Goal: Task Accomplishment & Management: Complete application form

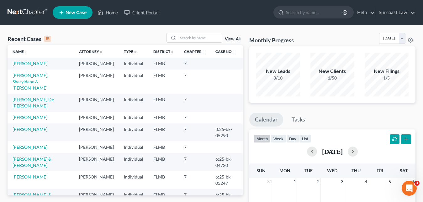
click at [70, 14] on span "New Case" at bounding box center [76, 12] width 21 height 5
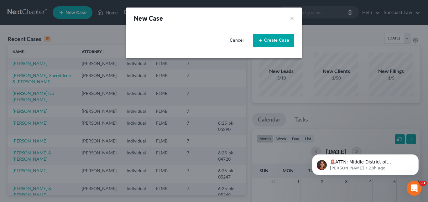
select select "15"
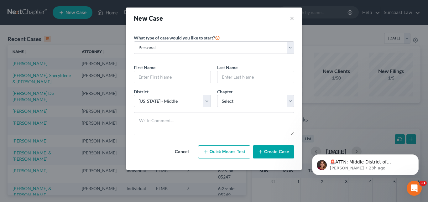
click at [140, 147] on div "Cancel Quick Means Test Create Case" at bounding box center [214, 152] width 161 height 23
click at [143, 79] on input "text" at bounding box center [172, 77] width 77 height 12
paste input "[PERSON_NAME]"
drag, startPoint x: 155, startPoint y: 77, endPoint x: 172, endPoint y: 77, distance: 16.6
click at [175, 77] on input "[PERSON_NAME]" at bounding box center [172, 77] width 77 height 12
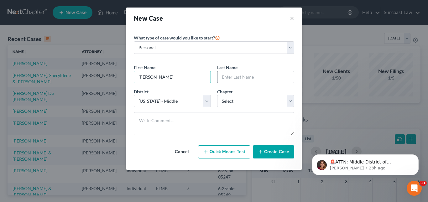
type input "[PERSON_NAME]"
click at [234, 76] on input "text" at bounding box center [256, 77] width 77 height 12
paste input "[PERSON_NAME]"
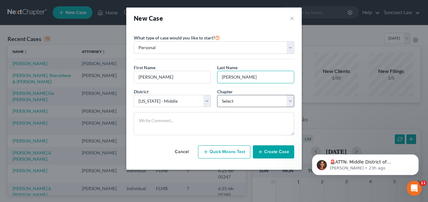
type input "[PERSON_NAME]"
drag, startPoint x: 289, startPoint y: 102, endPoint x: 282, endPoint y: 102, distance: 6.9
click at [289, 101] on select "Select 7 11 12 13" at bounding box center [255, 101] width 77 height 13
select select "3"
click at [217, 95] on select "Select 7 11 12 13" at bounding box center [255, 101] width 77 height 13
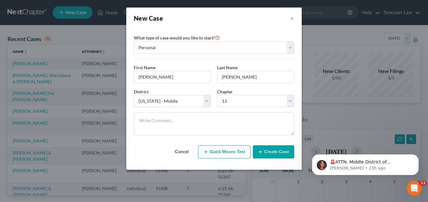
click at [269, 149] on button "Create Case" at bounding box center [273, 152] width 41 height 13
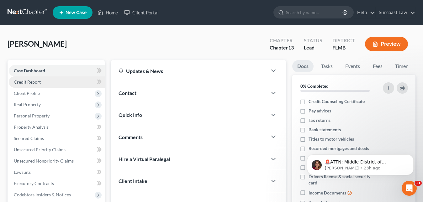
click at [27, 83] on span "Credit Report" at bounding box center [27, 81] width 27 height 5
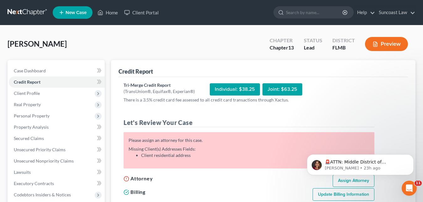
scroll to position [63, 0]
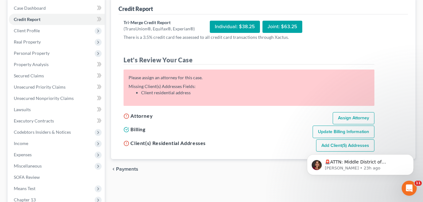
click at [351, 116] on link "Assign Attorney" at bounding box center [354, 118] width 42 height 13
select select "1"
select select "0"
select select "3"
select select "15"
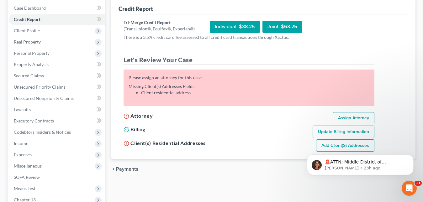
select select "9"
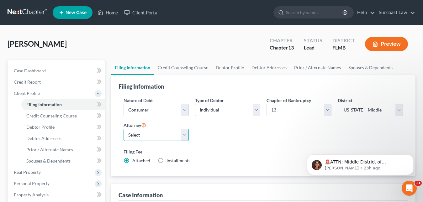
click at [183, 133] on select "Select [PERSON_NAME] - FLMB [PERSON_NAME] - FLMB" at bounding box center [156, 135] width 65 height 13
select select "0"
click at [124, 129] on select "Select [PERSON_NAME] - FLMB [PERSON_NAME] - FLMB" at bounding box center [156, 135] width 65 height 13
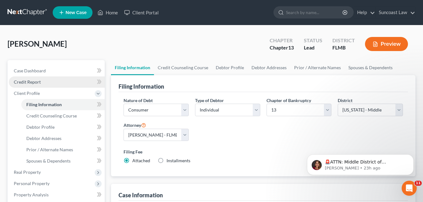
click at [40, 82] on span "Credit Report" at bounding box center [27, 81] width 27 height 5
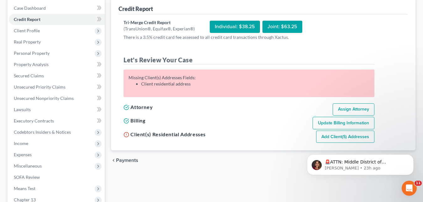
scroll to position [94, 0]
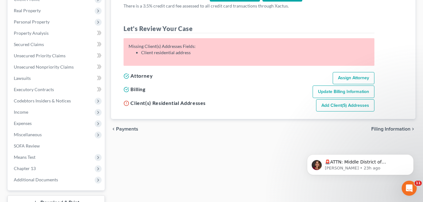
click at [342, 104] on link "Add Client(s) Addresses" at bounding box center [345, 105] width 58 height 13
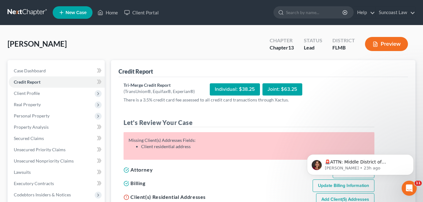
select select "0"
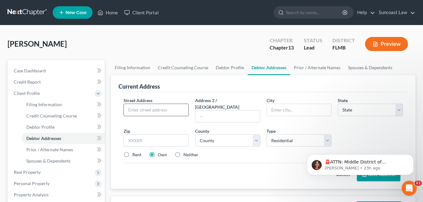
click at [136, 109] on input "text" at bounding box center [156, 110] width 65 height 12
paste input "[STREET_ADDRESS]"
type input "[STREET_ADDRESS]"
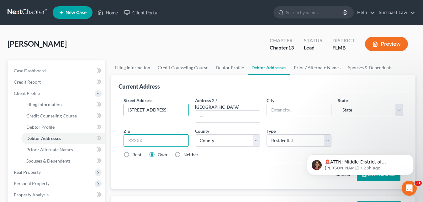
click at [137, 135] on input "text" at bounding box center [156, 141] width 65 height 13
type input "32771"
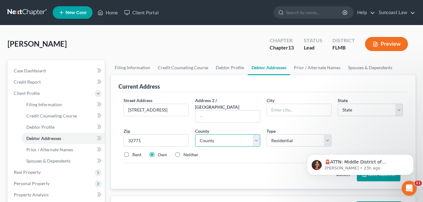
type input "[PERSON_NAME]"
select select "9"
click at [209, 135] on select "County" at bounding box center [227, 141] width 65 height 13
select select "56"
click at [212, 136] on select "County [GEOGRAPHIC_DATA] [GEOGRAPHIC_DATA] [GEOGRAPHIC_DATA] [GEOGRAPHIC_DATA] …" at bounding box center [227, 141] width 65 height 13
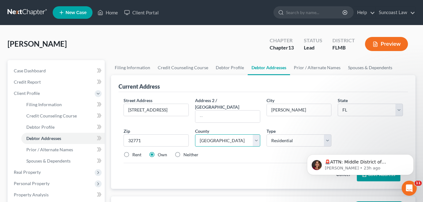
drag, startPoint x: 214, startPoint y: 136, endPoint x: 214, endPoint y: 133, distance: 3.2
click at [215, 135] on select "County [GEOGRAPHIC_DATA] [GEOGRAPHIC_DATA] [GEOGRAPHIC_DATA] [GEOGRAPHIC_DATA] …" at bounding box center [227, 141] width 65 height 13
click at [413, 156] on icon "Dismiss notification" at bounding box center [411, 156] width 3 height 3
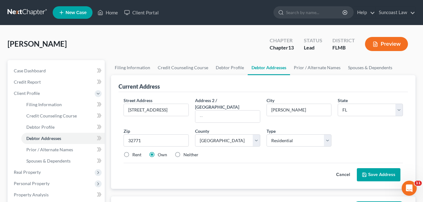
click at [378, 168] on button "Save Address" at bounding box center [379, 174] width 44 height 13
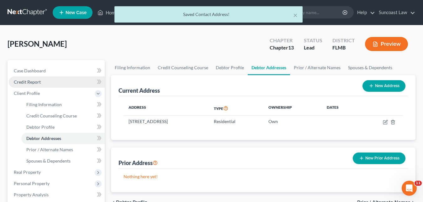
click at [39, 82] on span "Credit Report" at bounding box center [27, 81] width 27 height 5
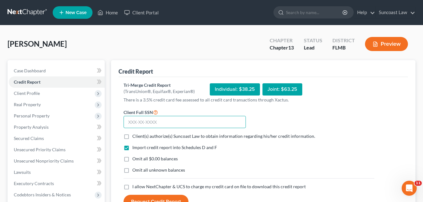
click at [129, 125] on input "text" at bounding box center [185, 122] width 122 height 13
paste input "597-20-9294"
type input "597-20-9294"
click at [132, 137] on label "Client(s) authorize(s) Suncoast Law to obtain information regarding his/her cre…" at bounding box center [223, 136] width 183 height 6
click at [135, 137] on input "Client(s) authorize(s) Suncoast Law to obtain information regarding his/her cre…" at bounding box center [137, 135] width 4 height 4
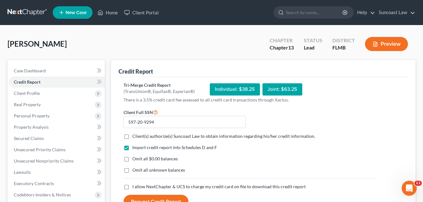
checkbox input "true"
click at [132, 185] on label "I allow NextChapter & UCS to charge my credit card on file to download this cre…" at bounding box center [218, 187] width 173 height 6
click at [135, 185] on input "I allow NextChapter & UCS to charge my credit card on file to download this cre…" at bounding box center [137, 186] width 4 height 4
checkbox input "true"
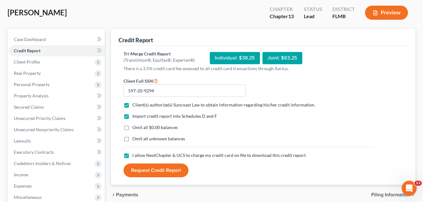
click at [157, 172] on button "Request Credit Report" at bounding box center [156, 171] width 65 height 14
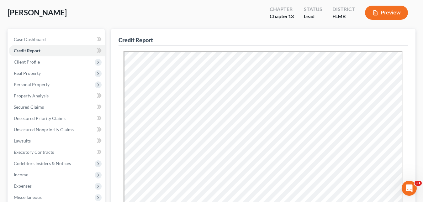
scroll to position [0, 0]
click at [43, 132] on link "Unsecured Nonpriority Claims" at bounding box center [57, 129] width 96 height 11
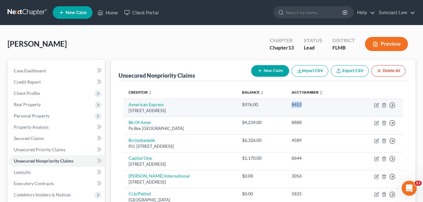
drag, startPoint x: 319, startPoint y: 106, endPoint x: 303, endPoint y: 105, distance: 16.0
click at [303, 105] on td "8453" at bounding box center [319, 108] width 64 height 18
copy div "8453"
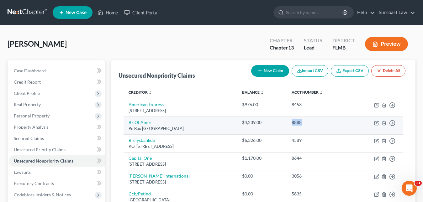
drag, startPoint x: 321, startPoint y: 121, endPoint x: 301, endPoint y: 122, distance: 20.4
click at [301, 122] on td "8888" at bounding box center [319, 126] width 64 height 18
copy div "8888"
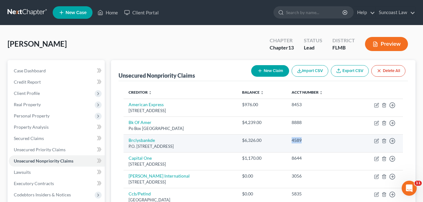
drag, startPoint x: 319, startPoint y: 138, endPoint x: 301, endPoint y: 139, distance: 18.2
click at [301, 139] on td "4589" at bounding box center [319, 144] width 64 height 18
copy div "4589"
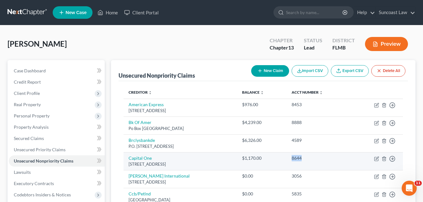
drag, startPoint x: 320, startPoint y: 159, endPoint x: 304, endPoint y: 158, distance: 15.4
click at [304, 158] on td "8644" at bounding box center [319, 161] width 64 height 18
copy div "8644"
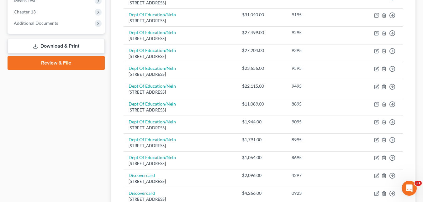
scroll to position [282, 0]
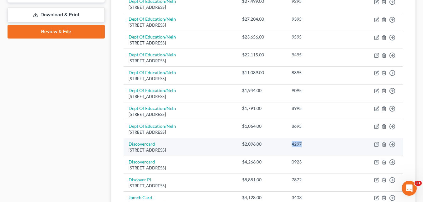
drag, startPoint x: 331, startPoint y: 146, endPoint x: 306, endPoint y: 143, distance: 25.6
click at [306, 143] on div "4297" at bounding box center [319, 144] width 54 height 6
copy div "4297"
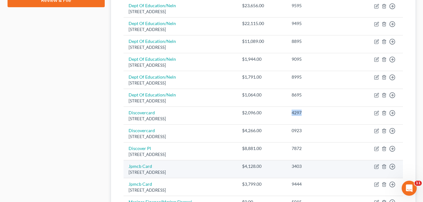
scroll to position [345, 0]
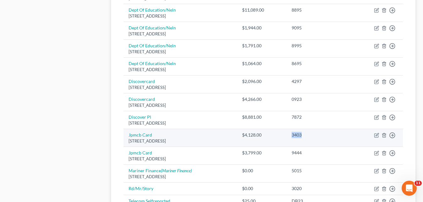
drag, startPoint x: 317, startPoint y: 137, endPoint x: 305, endPoint y: 135, distance: 11.7
click at [306, 135] on div "3403" at bounding box center [319, 135] width 54 height 6
copy div "3403"
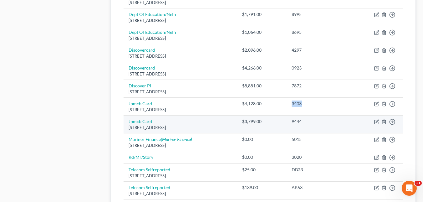
scroll to position [408, 0]
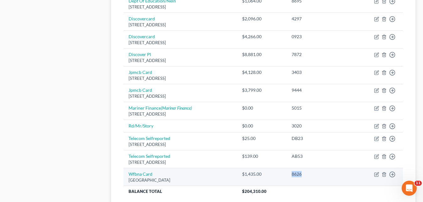
drag, startPoint x: 317, startPoint y: 175, endPoint x: 306, endPoint y: 175, distance: 10.7
click at [306, 175] on div "8626" at bounding box center [319, 174] width 54 height 6
copy div "8626"
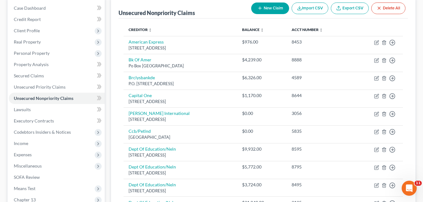
scroll to position [0, 0]
